Goal: Find specific page/section: Find specific page/section

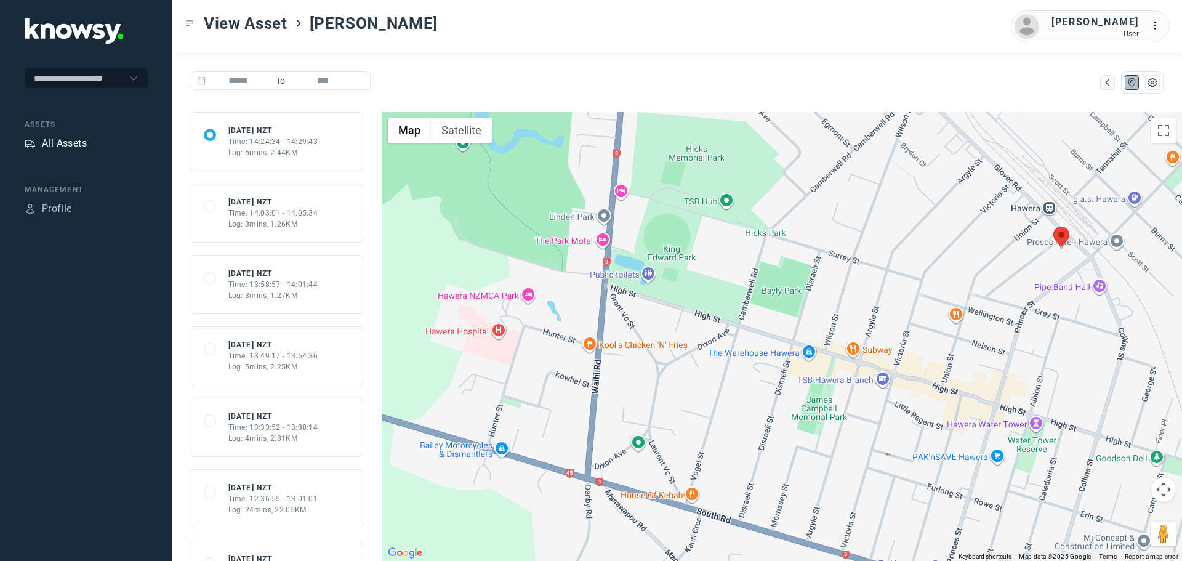
click at [71, 147] on div "All Assets" at bounding box center [64, 143] width 45 height 15
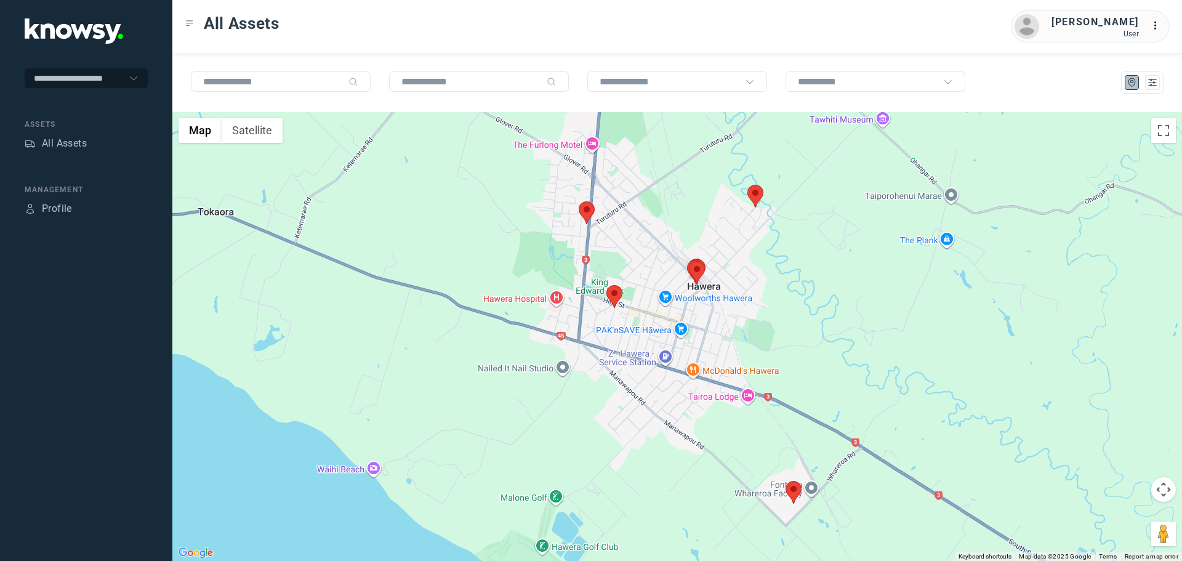
click at [748, 185] on area at bounding box center [748, 185] width 0 height 0
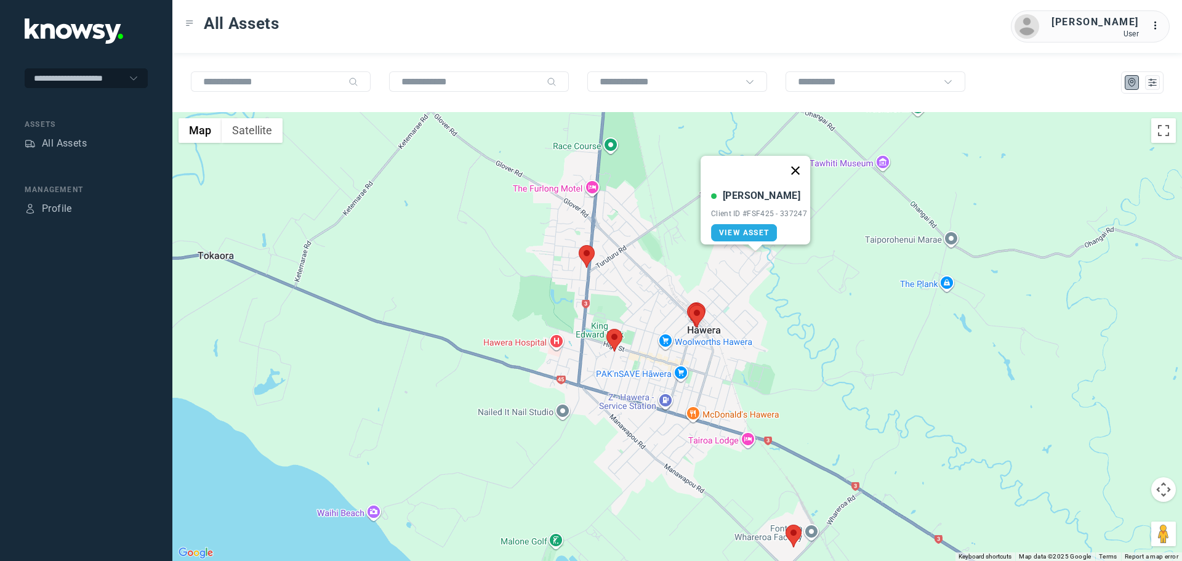
click at [803, 166] on button "Close" at bounding box center [796, 171] width 30 height 30
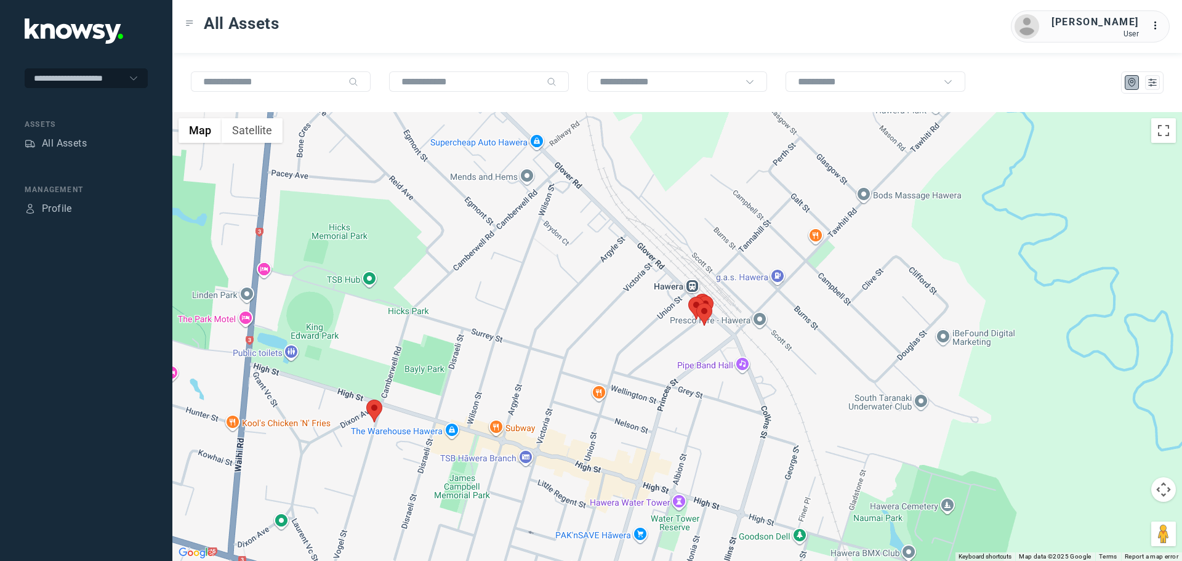
click at [366, 400] on area at bounding box center [366, 400] width 0 height 0
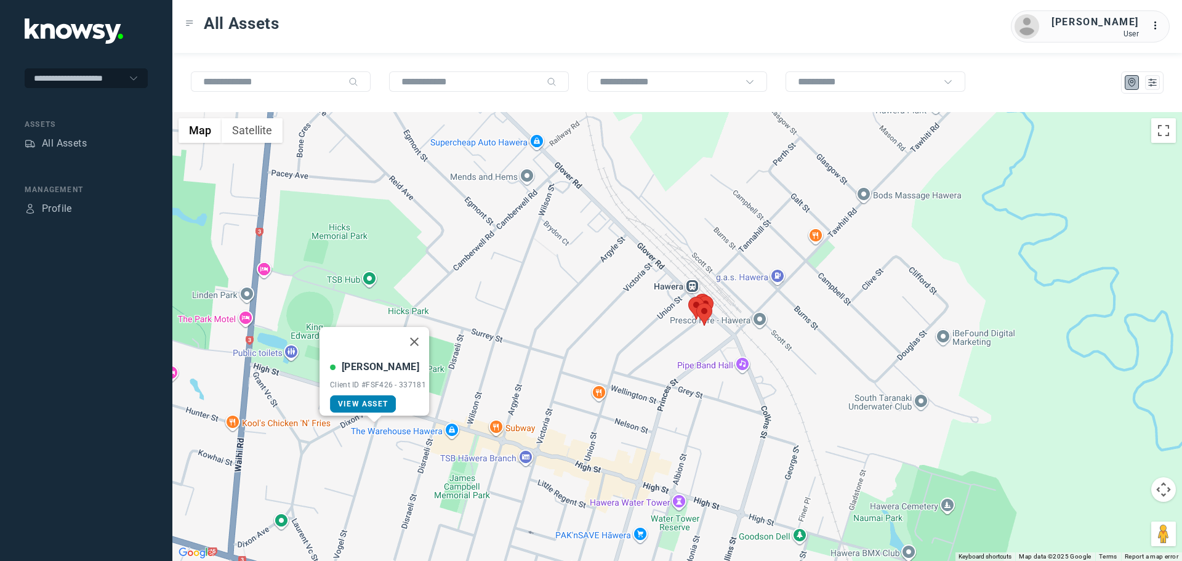
click at [379, 400] on span "View Asset" at bounding box center [363, 404] width 50 height 9
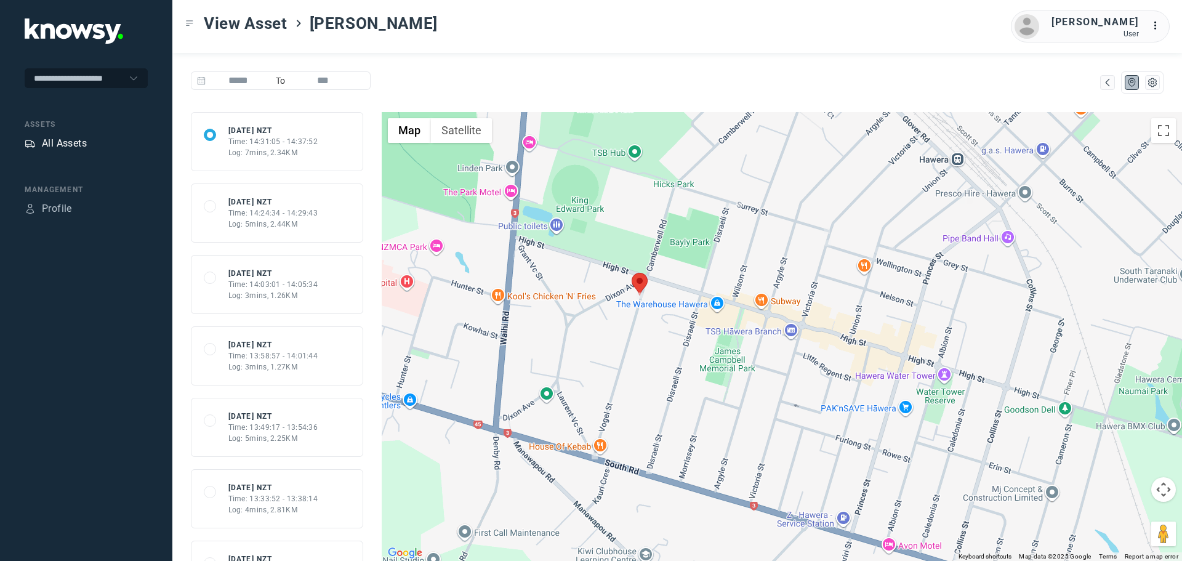
click at [76, 143] on div "All Assets" at bounding box center [64, 143] width 45 height 15
